Goal: Task Accomplishment & Management: Use online tool/utility

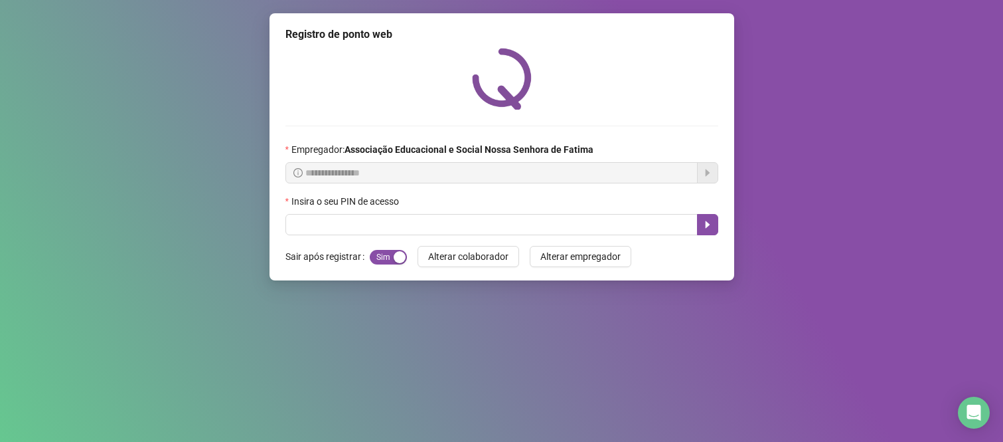
click at [307, 228] on input "text" at bounding box center [492, 224] width 412 height 21
type input "***"
click at [711, 224] on icon "caret-right" at bounding box center [708, 224] width 11 height 11
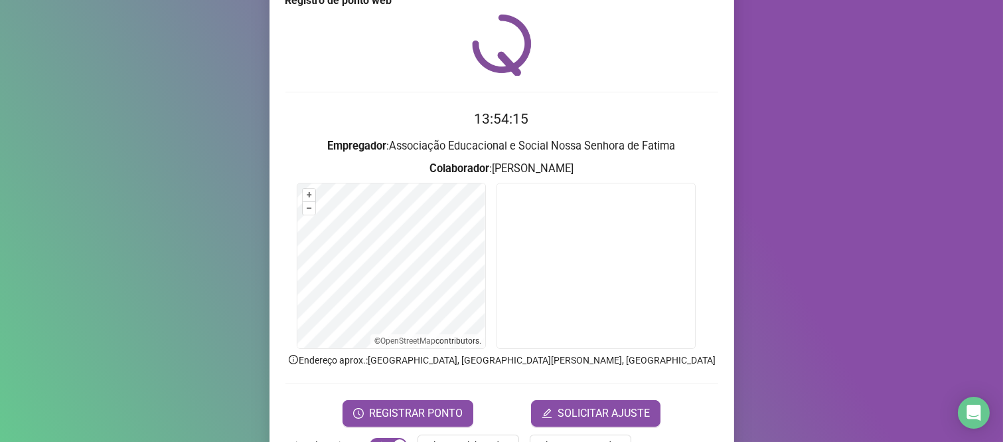
scroll to position [76, 0]
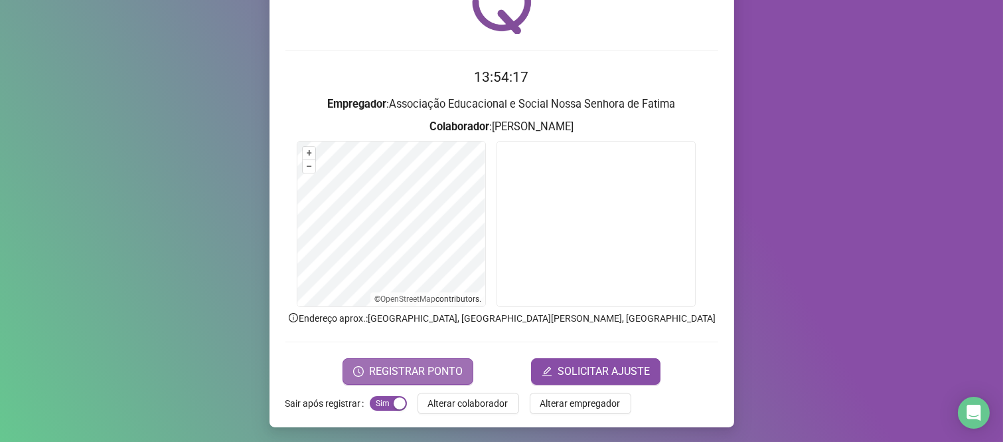
click at [372, 366] on span "REGISTRAR PONTO" at bounding box center [416, 371] width 94 height 16
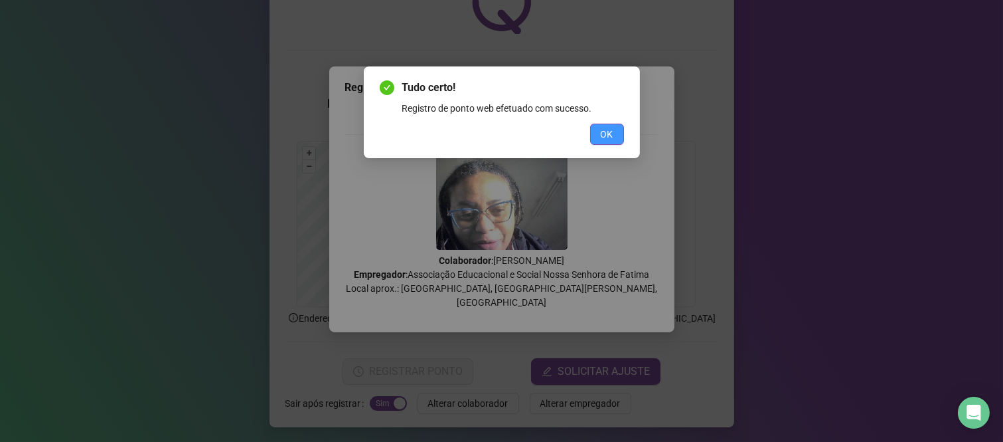
click at [606, 129] on span "OK" at bounding box center [607, 134] width 13 height 15
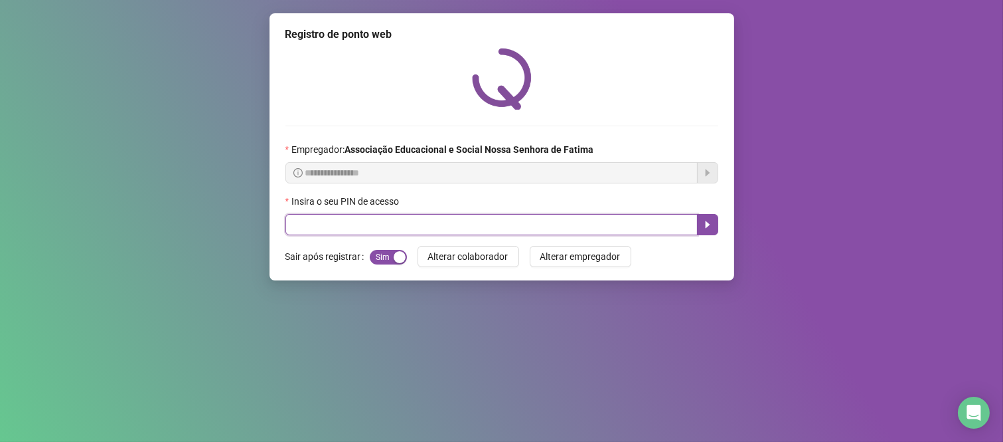
click at [641, 224] on input "text" at bounding box center [492, 224] width 412 height 21
type input "****"
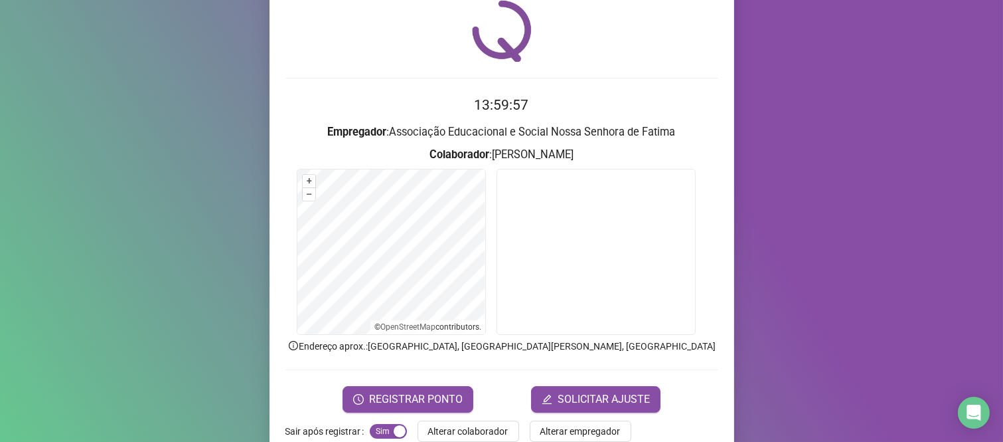
scroll to position [74, 0]
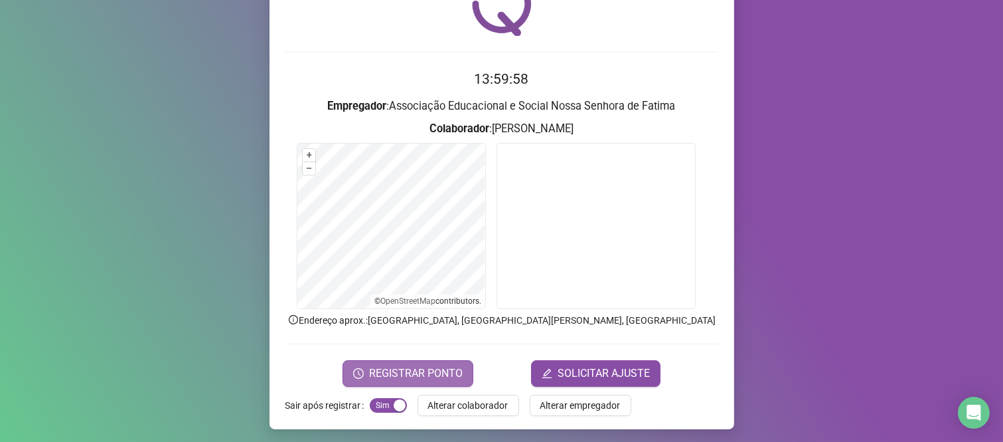
click at [442, 368] on span "REGISTRAR PONTO" at bounding box center [416, 373] width 94 height 16
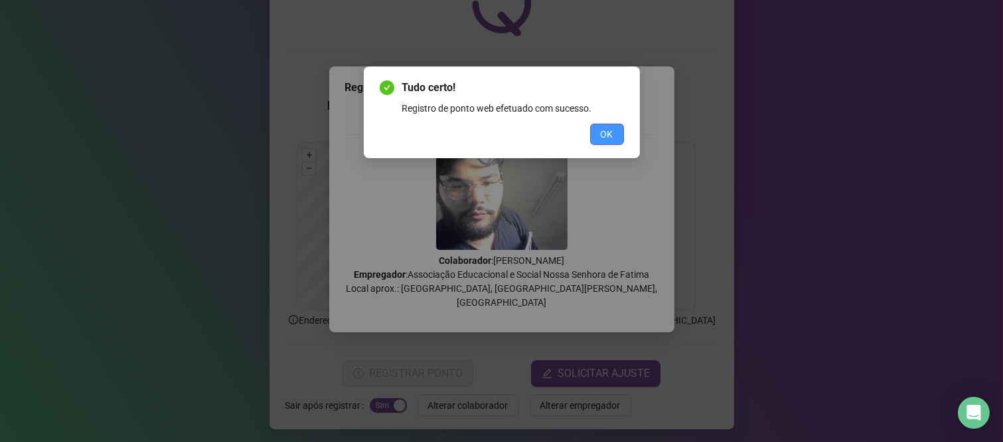
click at [602, 137] on span "OK" at bounding box center [607, 134] width 13 height 15
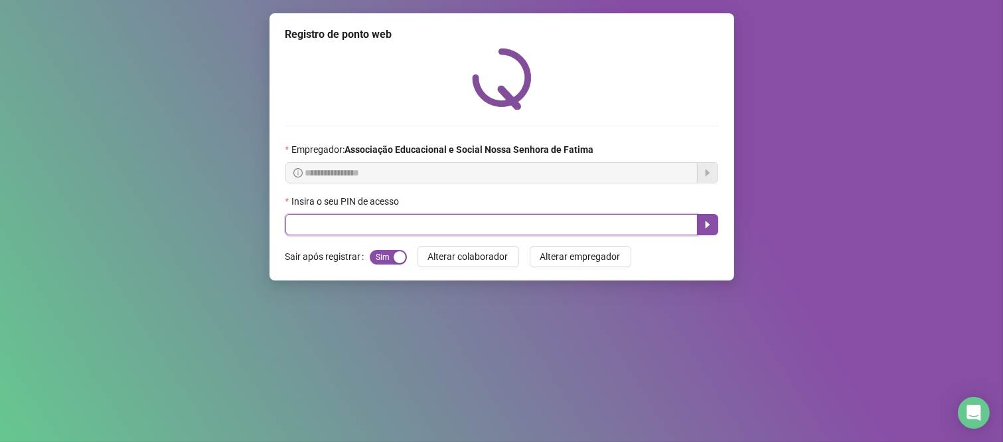
click at [598, 226] on input "text" at bounding box center [492, 224] width 412 height 21
type input "****"
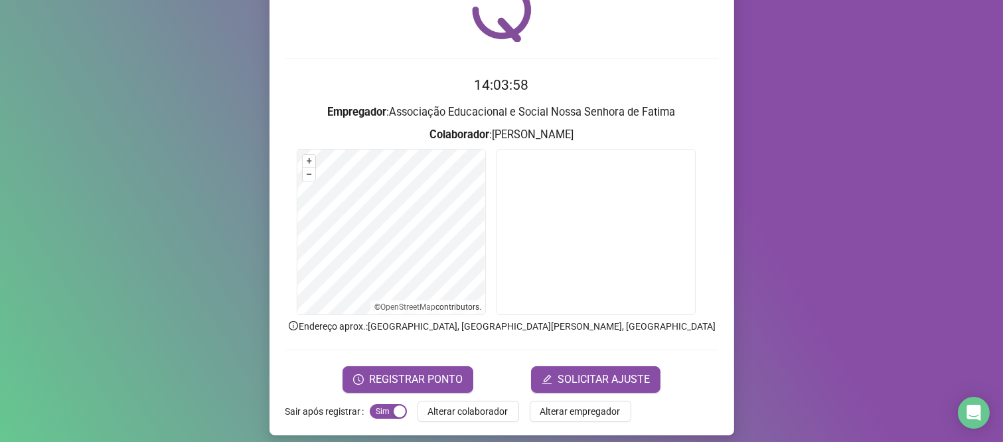
scroll to position [76, 0]
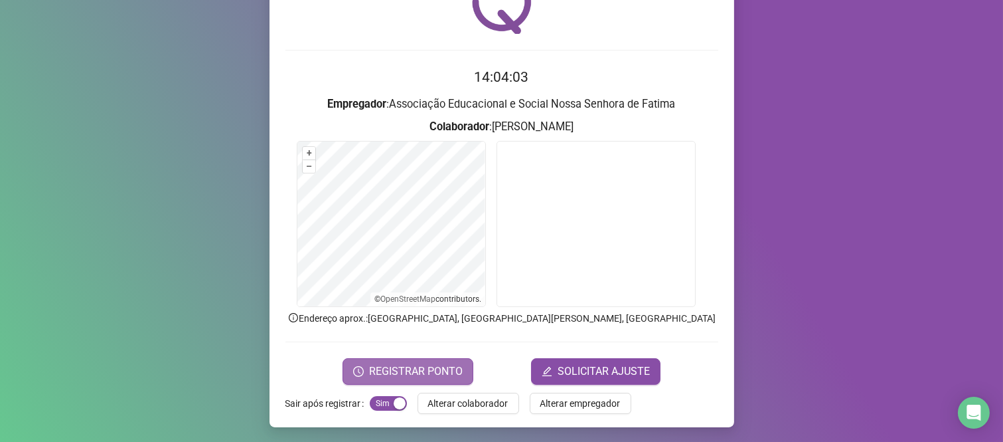
click at [428, 375] on span "REGISTRAR PONTO" at bounding box center [416, 371] width 94 height 16
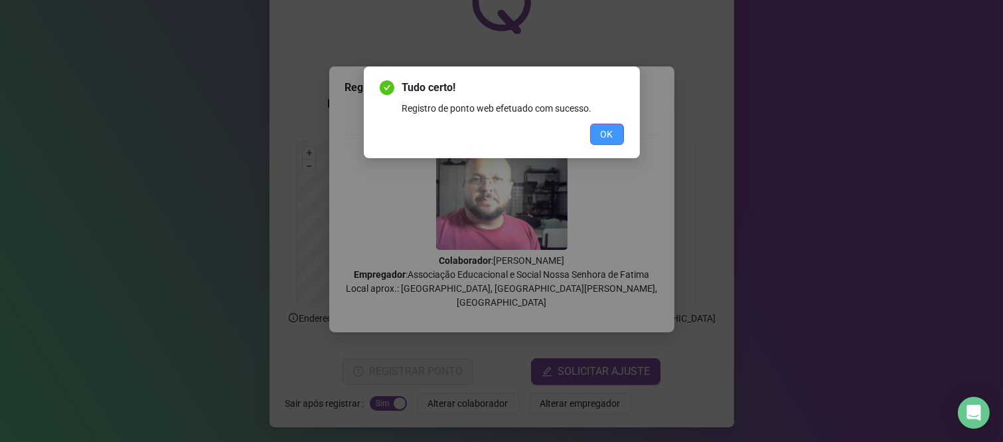
click at [614, 141] on button "OK" at bounding box center [607, 134] width 34 height 21
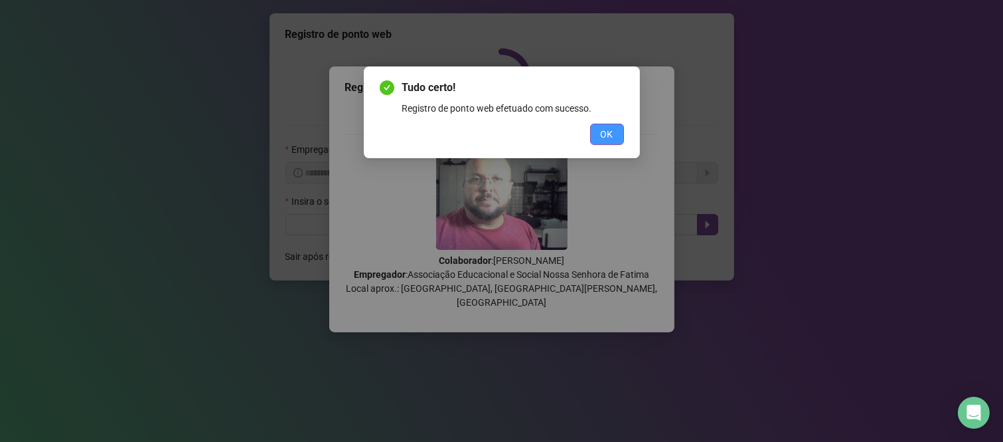
scroll to position [0, 0]
